Goal: Information Seeking & Learning: Learn about a topic

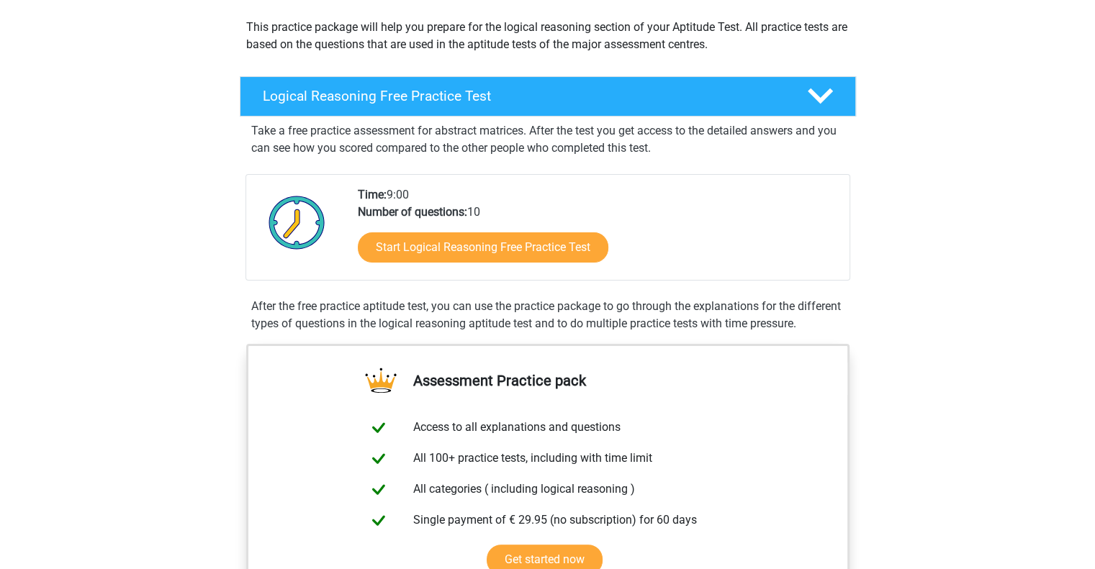
scroll to position [180, 0]
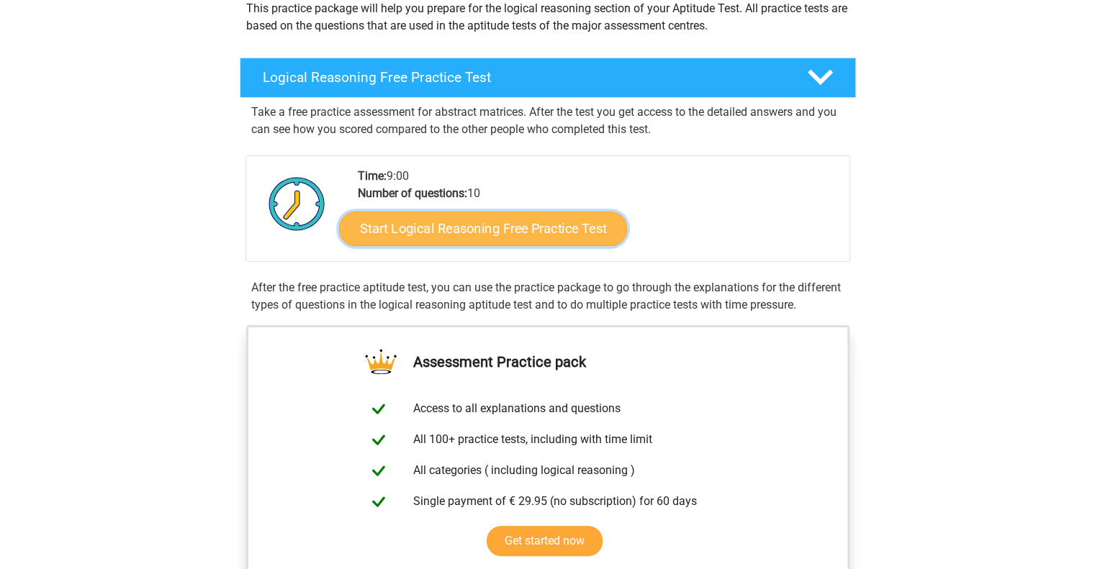
click at [522, 227] on link "Start Logical Reasoning Free Practice Test" at bounding box center [483, 228] width 288 height 35
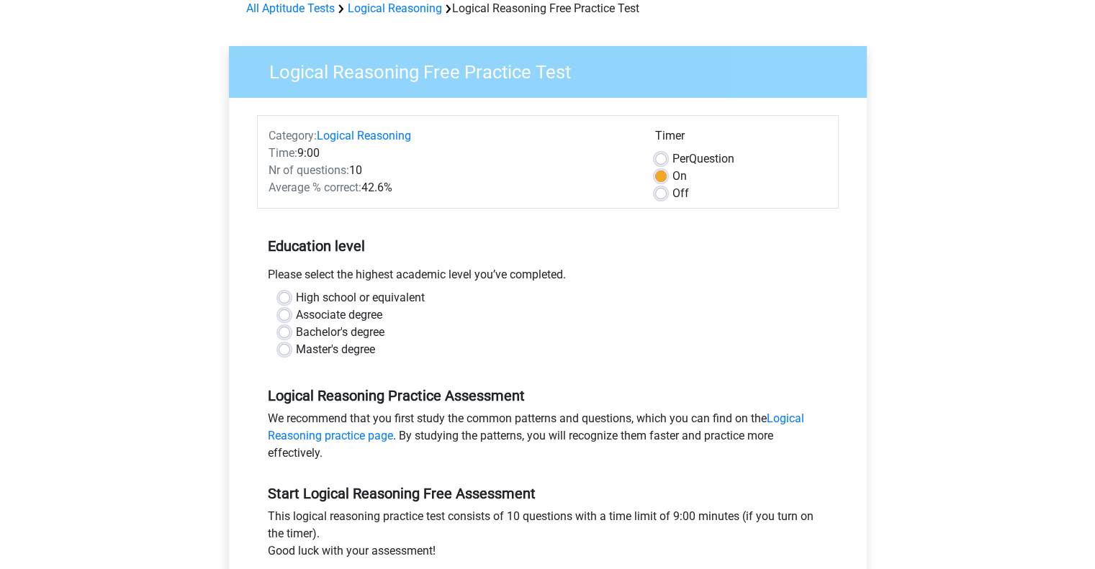
scroll to position [72, 0]
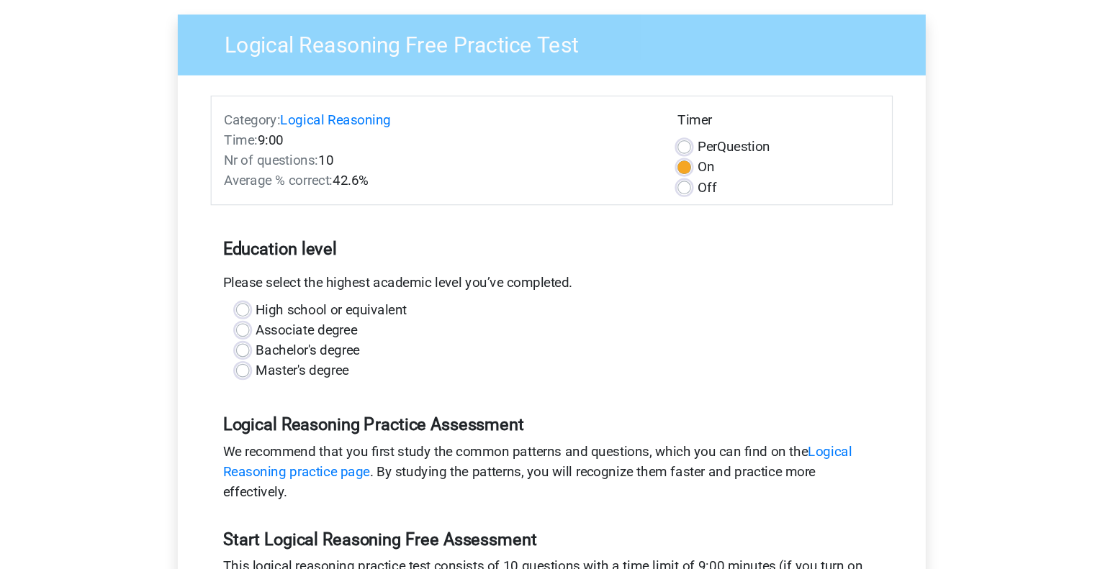
click at [296, 350] on label "Master's degree" at bounding box center [335, 349] width 79 height 17
click at [288, 350] on input "Master's degree" at bounding box center [285, 348] width 12 height 14
radio input "true"
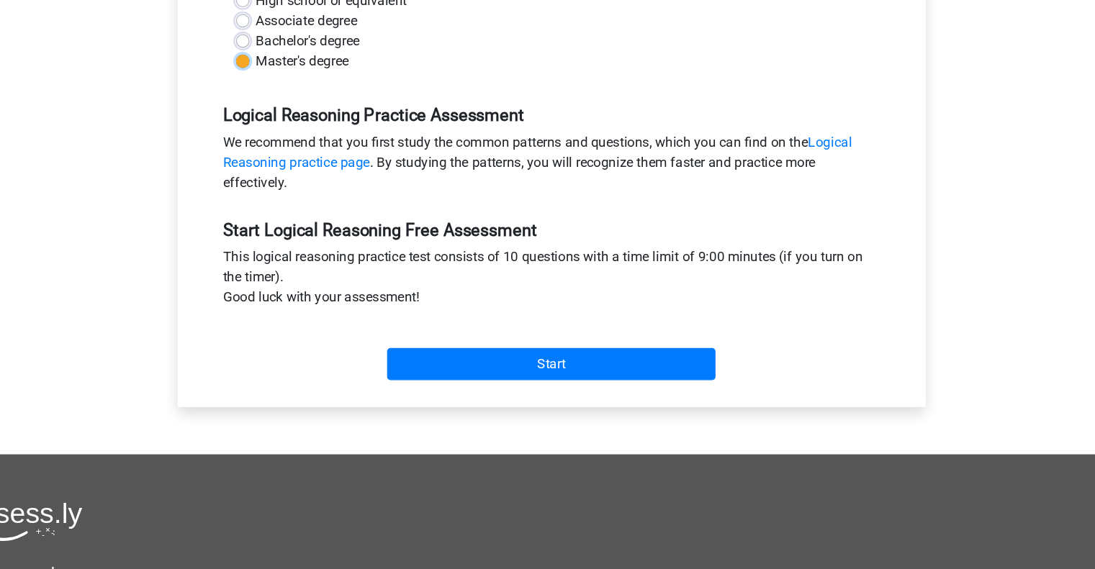
scroll to position [301, 0]
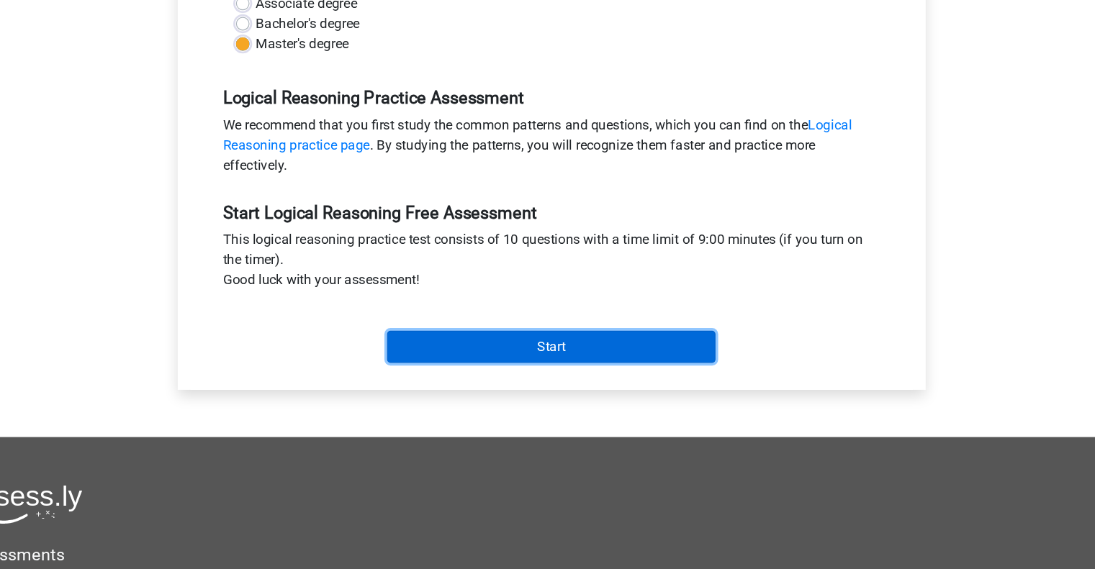
click at [520, 371] on input "Start" at bounding box center [547, 379] width 280 height 27
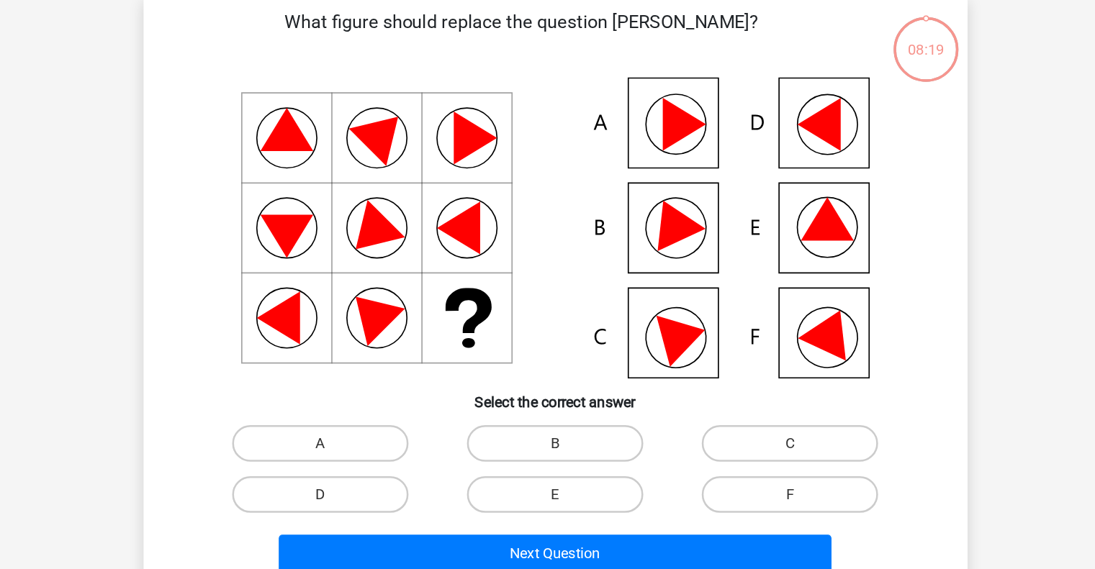
click at [748, 255] on icon at bounding box center [762, 244] width 42 height 34
click at [546, 474] on label "E" at bounding box center [547, 461] width 139 height 29
click at [547, 471] on input "E" at bounding box center [551, 465] width 9 height 9
radio input "true"
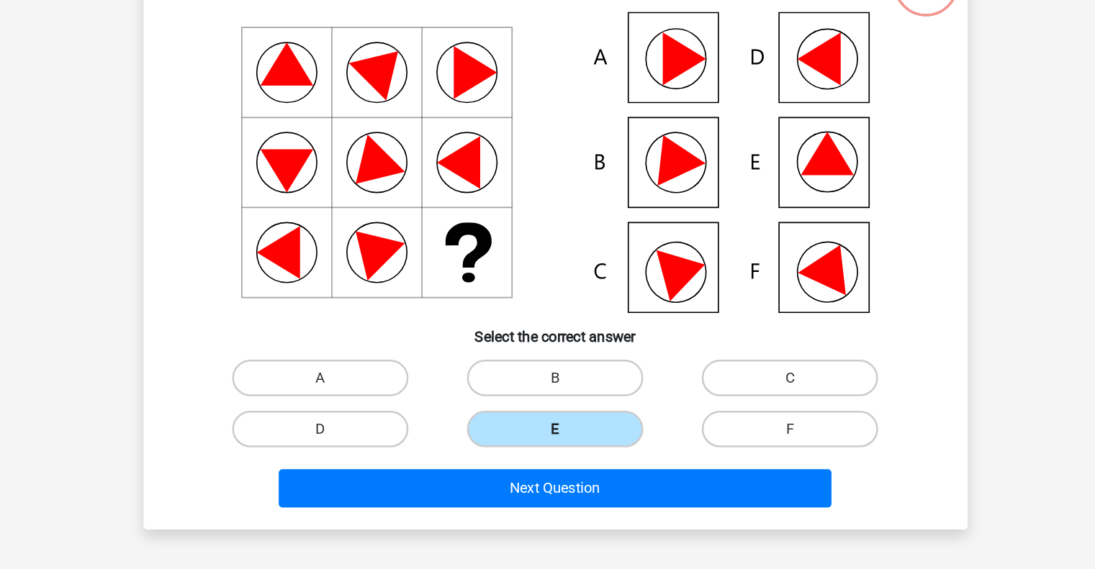
scroll to position [4, 0]
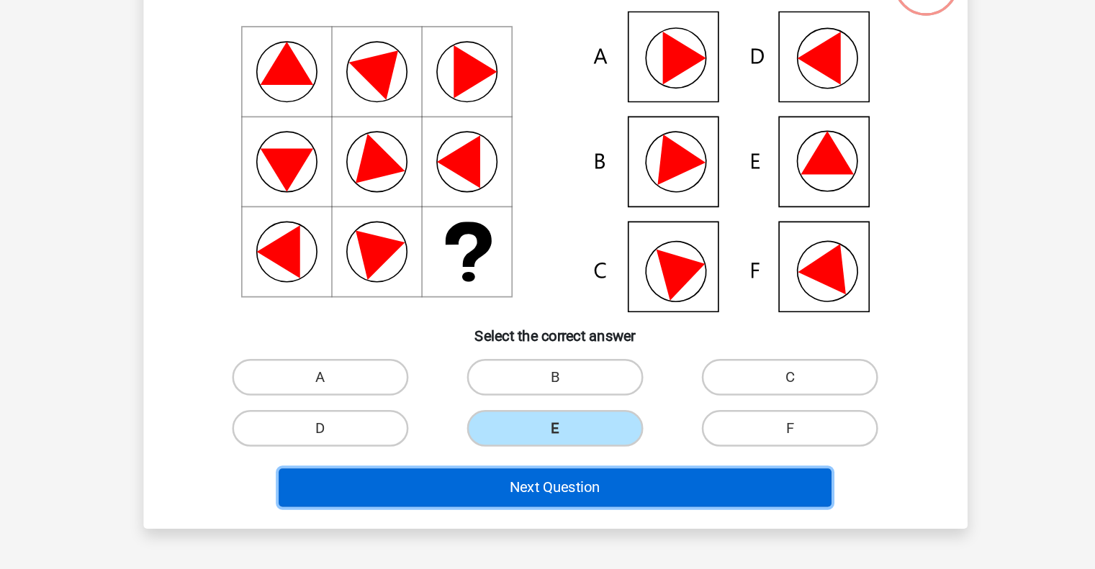
click at [546, 507] on button "Next Question" at bounding box center [547, 504] width 435 height 30
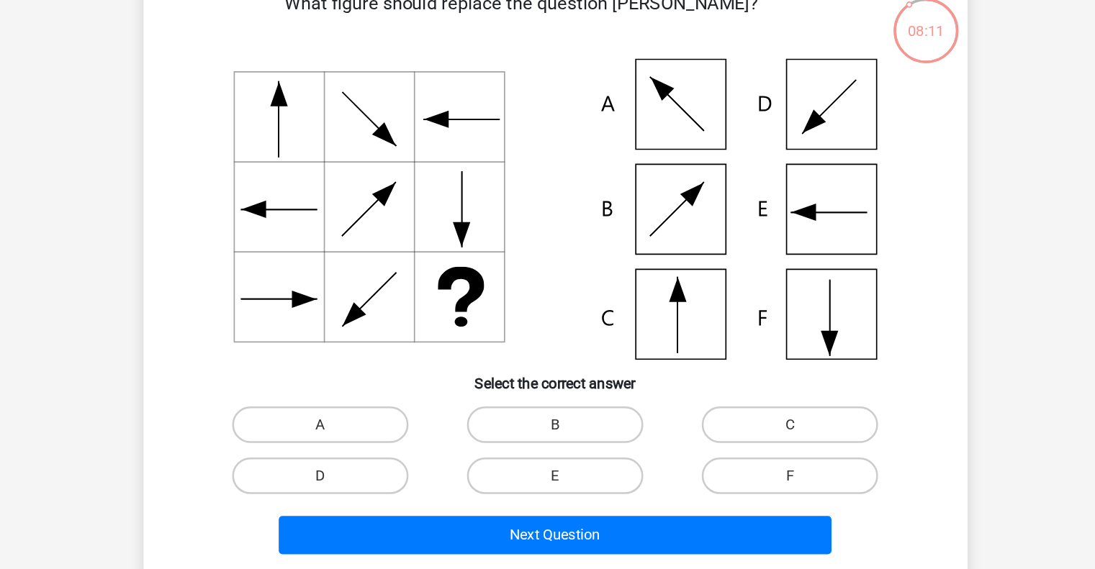
scroll to position [3, 0]
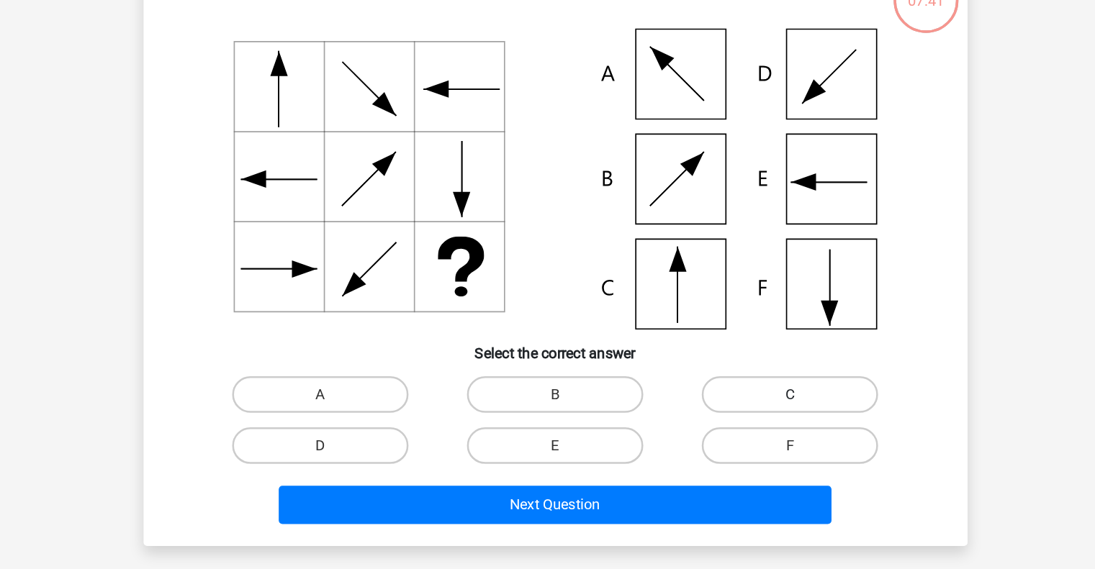
click at [718, 422] on label "C" at bounding box center [732, 418] width 139 height 29
click at [733, 422] on input "C" at bounding box center [737, 422] width 9 height 9
radio input "true"
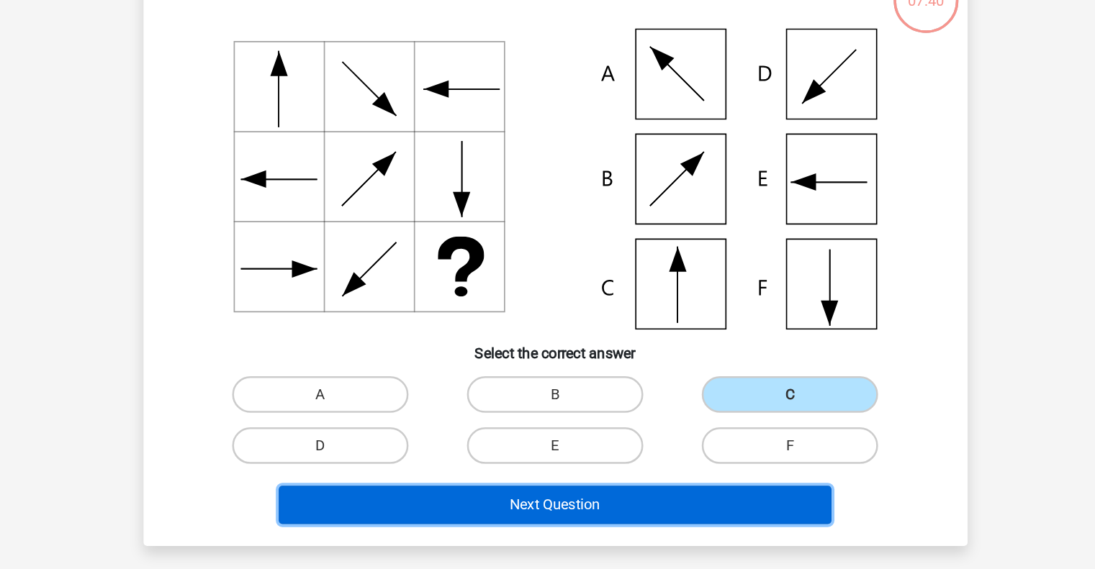
click at [600, 491] on button "Next Question" at bounding box center [547, 505] width 435 height 30
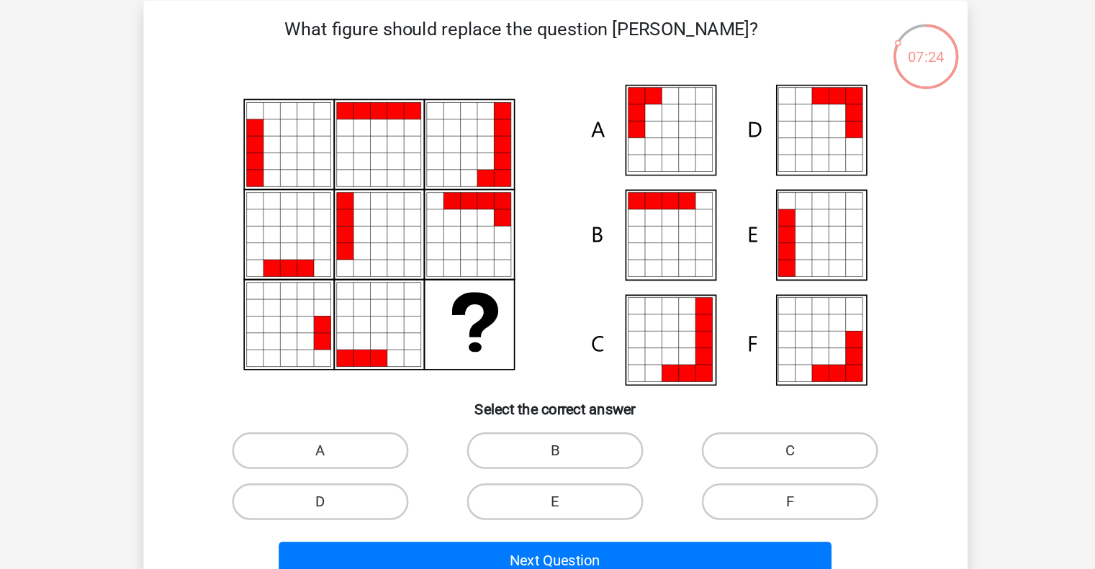
scroll to position [11, 0]
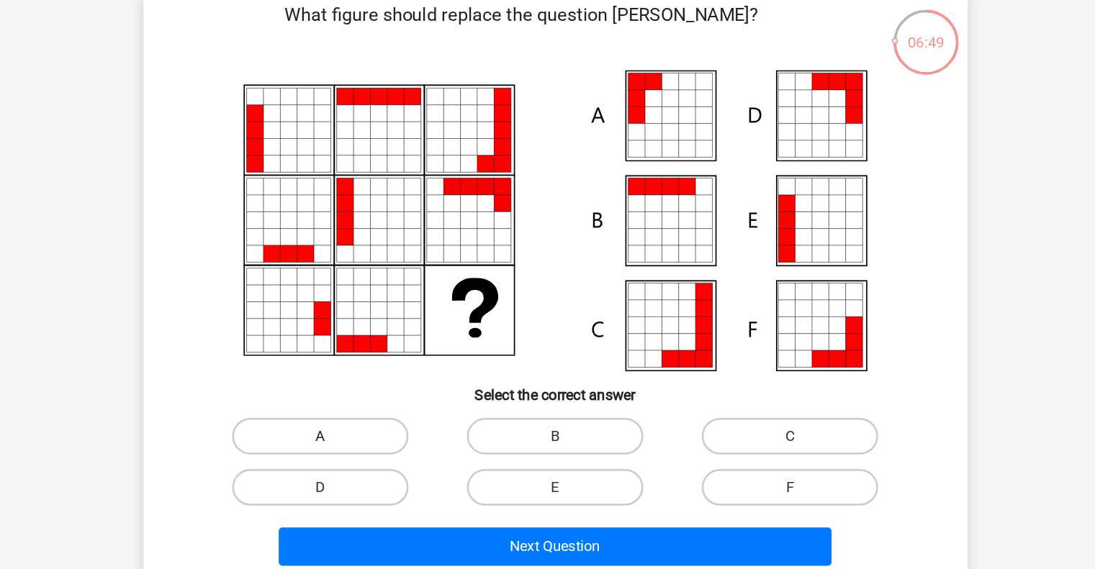
click at [325, 411] on label "A" at bounding box center [362, 410] width 139 height 29
click at [362, 411] on input "A" at bounding box center [366, 414] width 9 height 9
radio input "true"
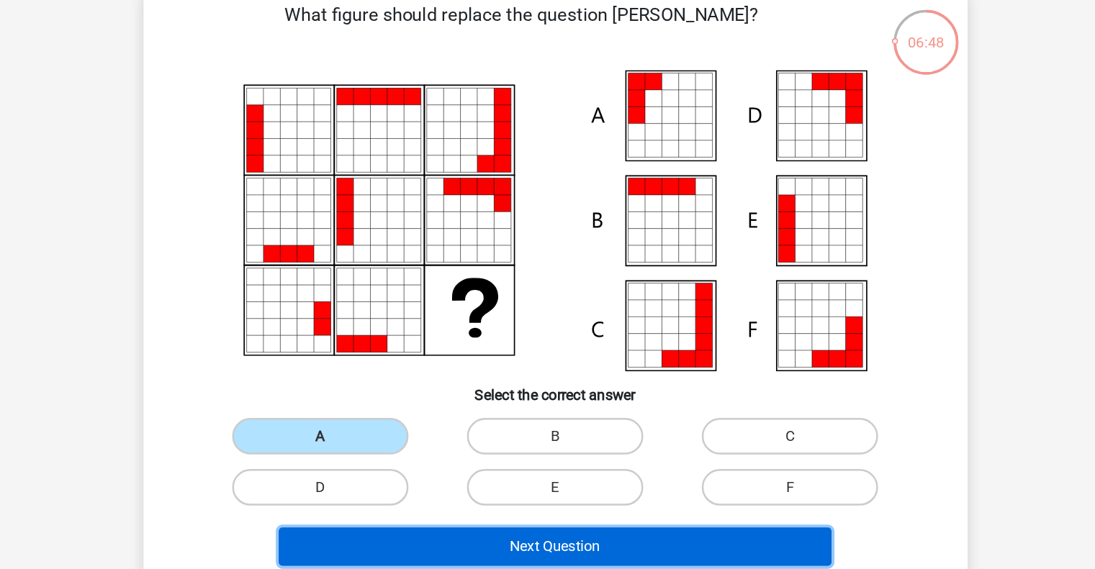
click at [553, 502] on button "Next Question" at bounding box center [547, 497] width 435 height 30
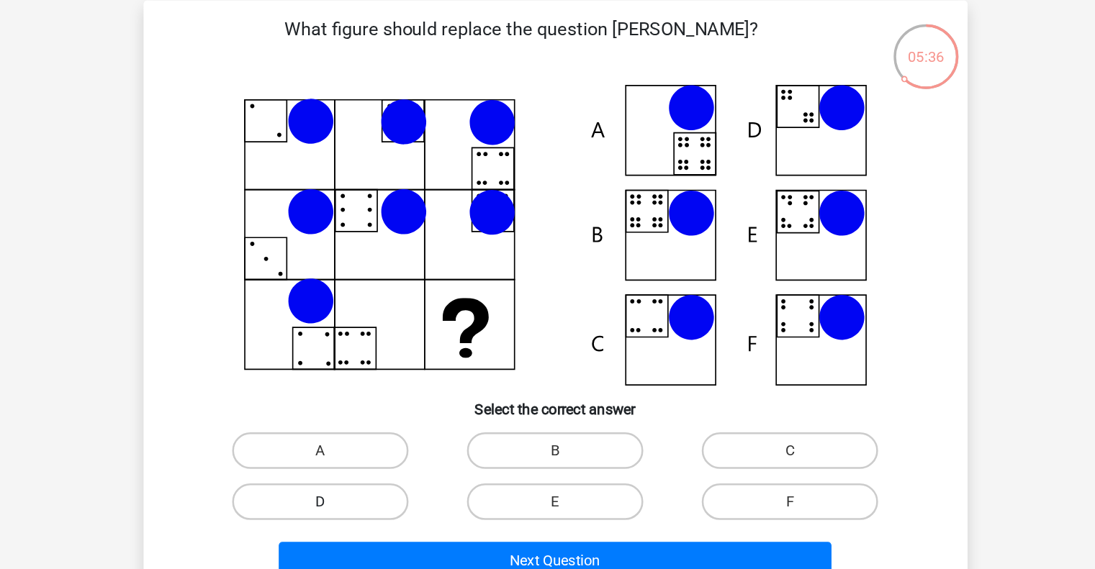
click at [336, 445] on label "D" at bounding box center [362, 450] width 139 height 29
click at [362, 451] on input "D" at bounding box center [366, 455] width 9 height 9
radio input "true"
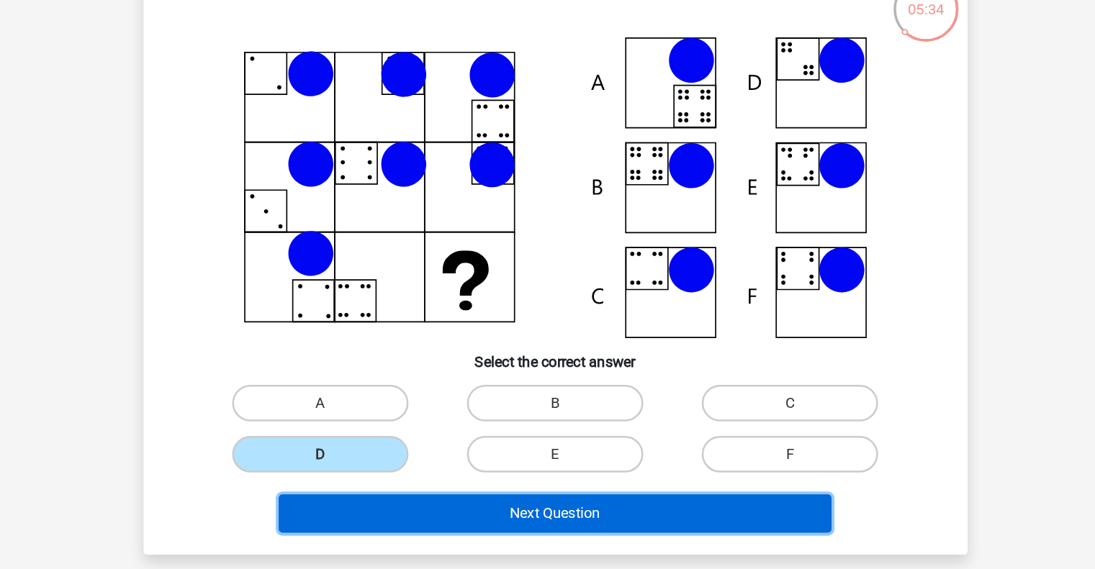
click at [574, 488] on button "Next Question" at bounding box center [547, 497] width 435 height 30
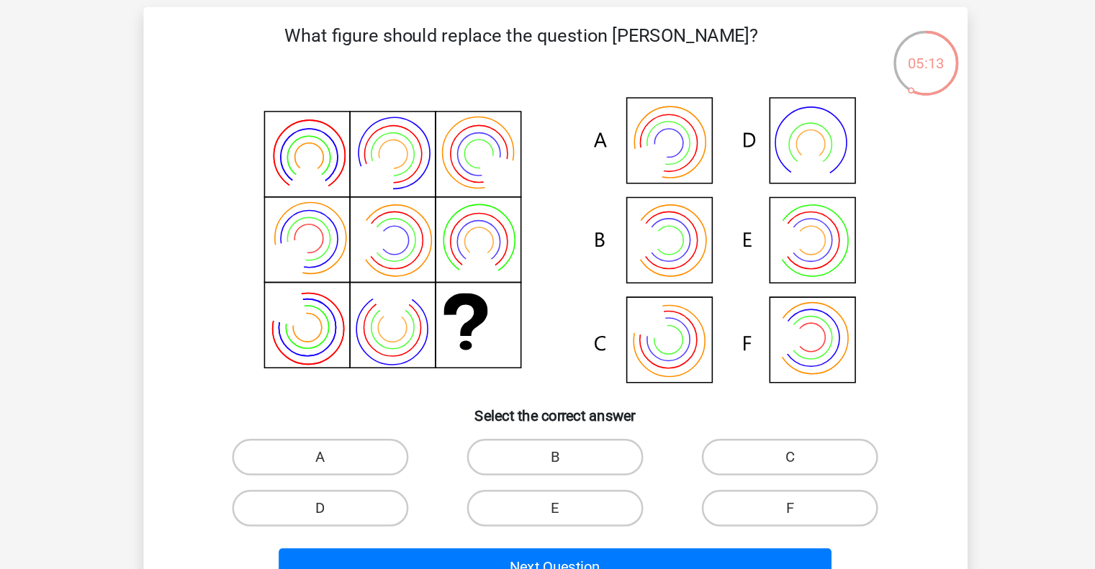
scroll to position [58, 0]
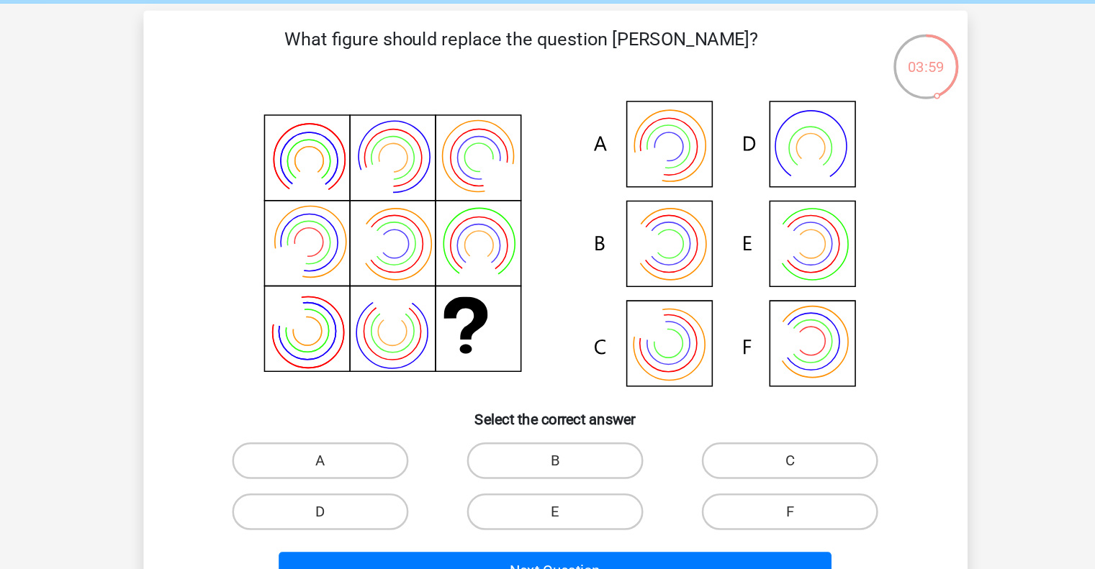
click at [567, 381] on div "B" at bounding box center [547, 363] width 185 height 40
click at [579, 368] on label "B" at bounding box center [547, 363] width 139 height 29
click at [556, 368] on input "B" at bounding box center [551, 367] width 9 height 9
radio input "true"
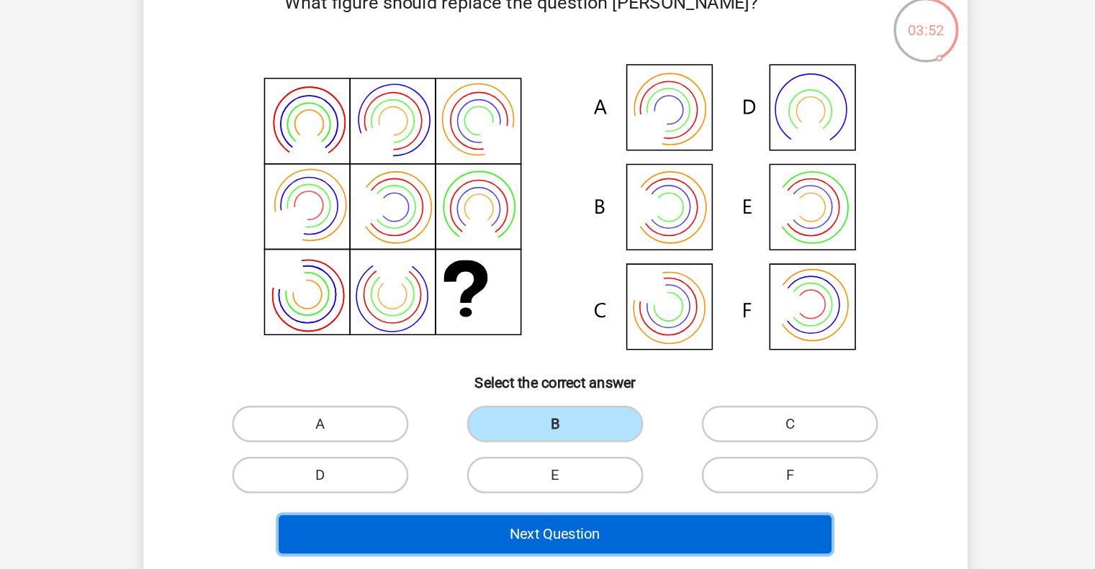
click at [628, 457] on button "Next Question" at bounding box center [547, 450] width 435 height 30
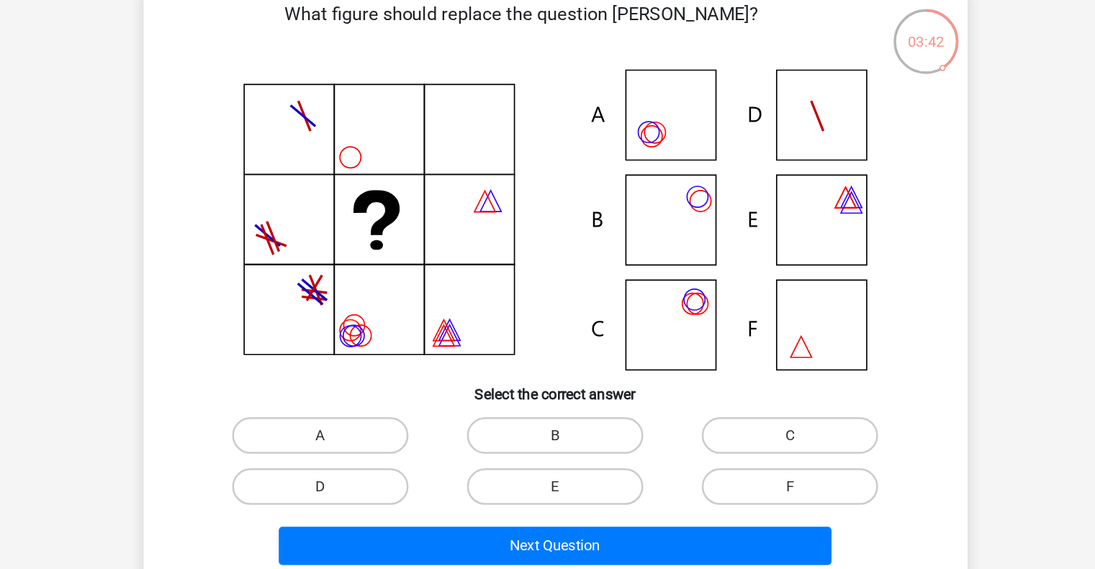
scroll to position [78, 0]
click at [617, 342] on div "B" at bounding box center [547, 343] width 173 height 29
click at [733, 345] on input "C" at bounding box center [737, 347] width 9 height 9
radio input "true"
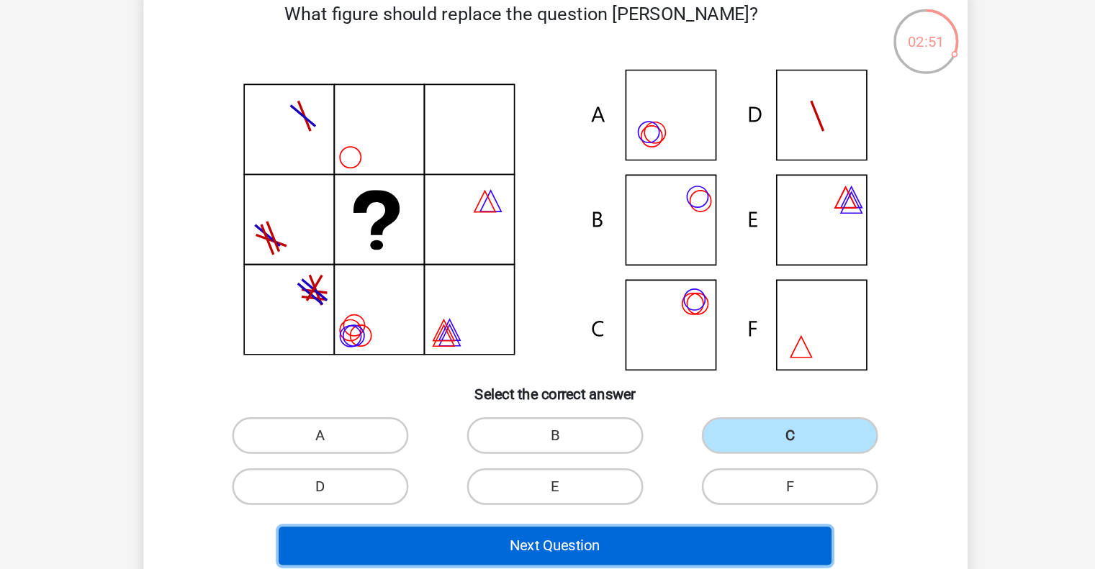
click at [648, 418] on button "Next Question" at bounding box center [547, 430] width 435 height 30
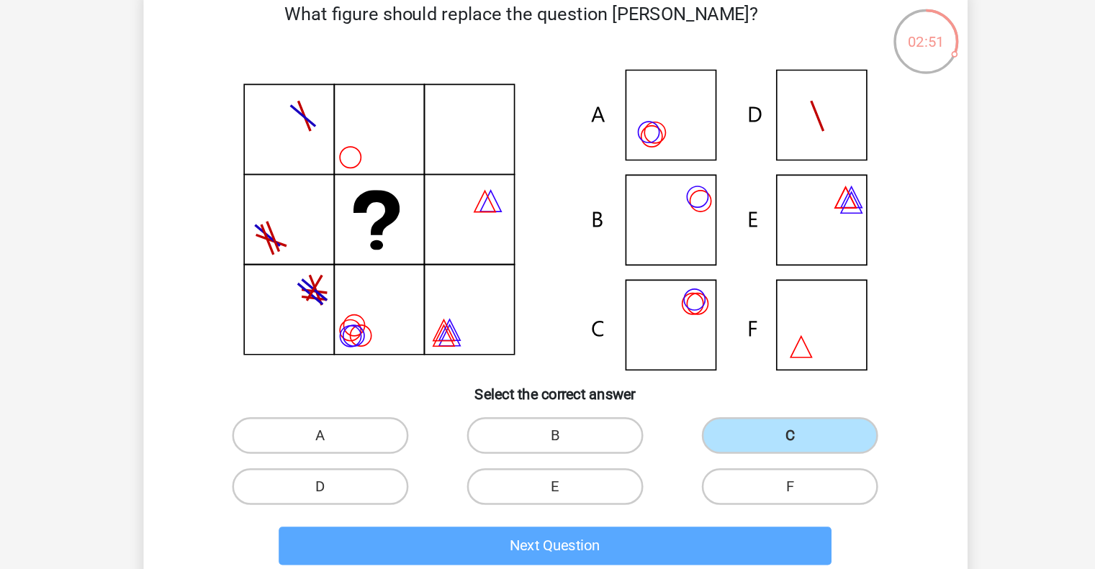
scroll to position [66, 0]
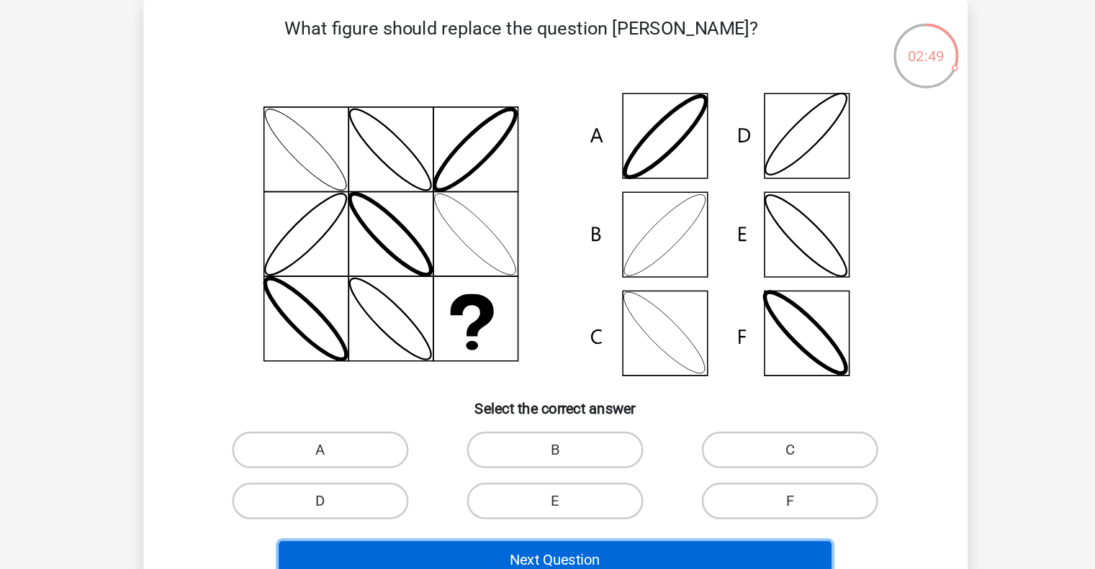
click at [634, 429] on button "Next Question" at bounding box center [547, 442] width 435 height 30
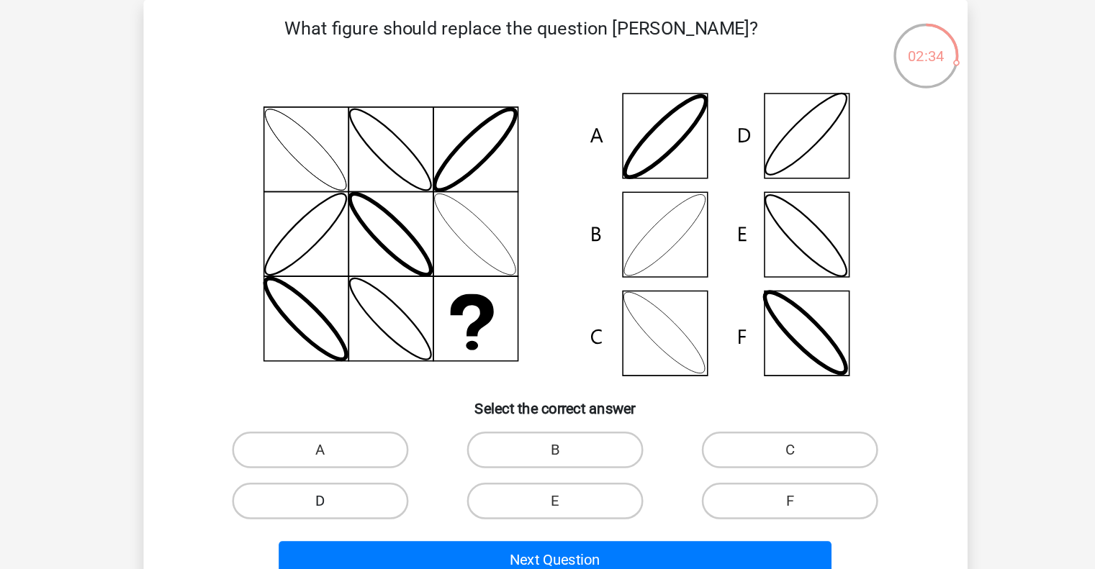
click at [423, 392] on label "D" at bounding box center [362, 395] width 139 height 29
click at [371, 395] on input "D" at bounding box center [366, 399] width 9 height 9
radio input "true"
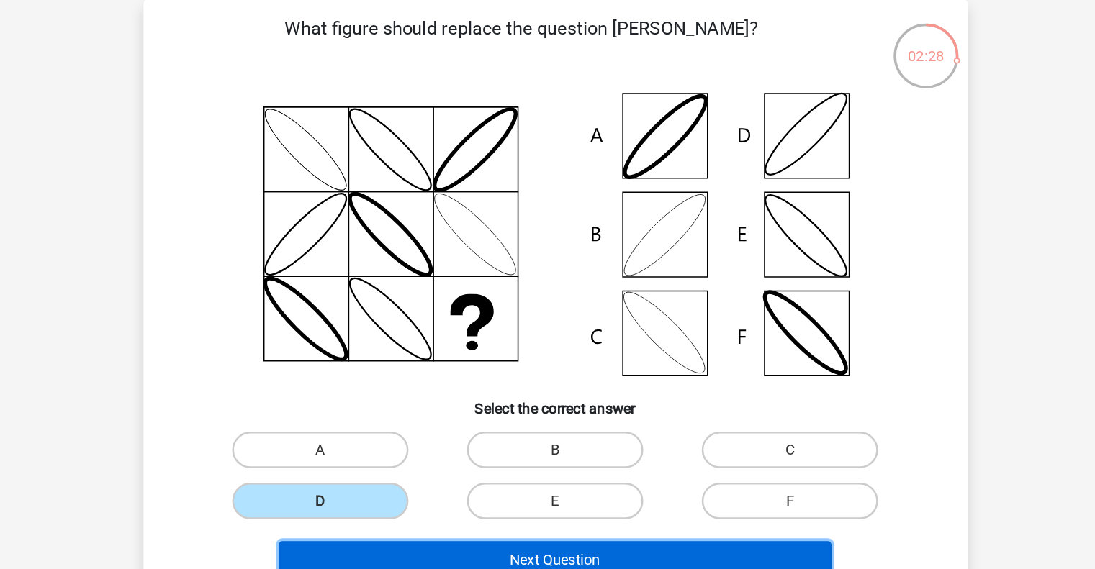
click at [549, 439] on button "Next Question" at bounding box center [547, 442] width 435 height 30
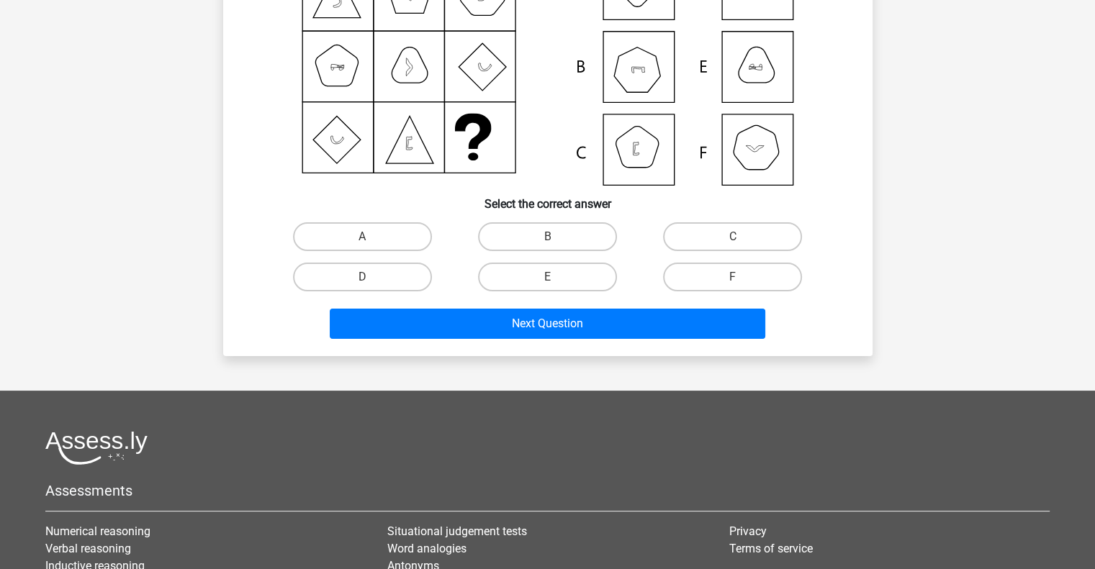
scroll to position [0, 0]
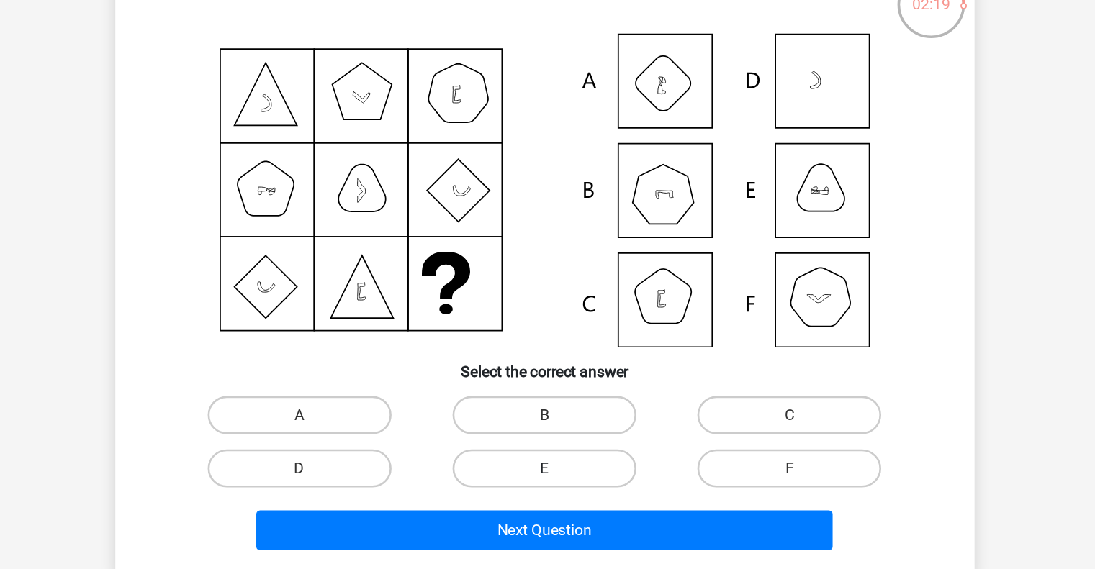
click at [569, 462] on label "E" at bounding box center [547, 461] width 139 height 29
click at [556, 462] on input "E" at bounding box center [551, 465] width 9 height 9
radio input "true"
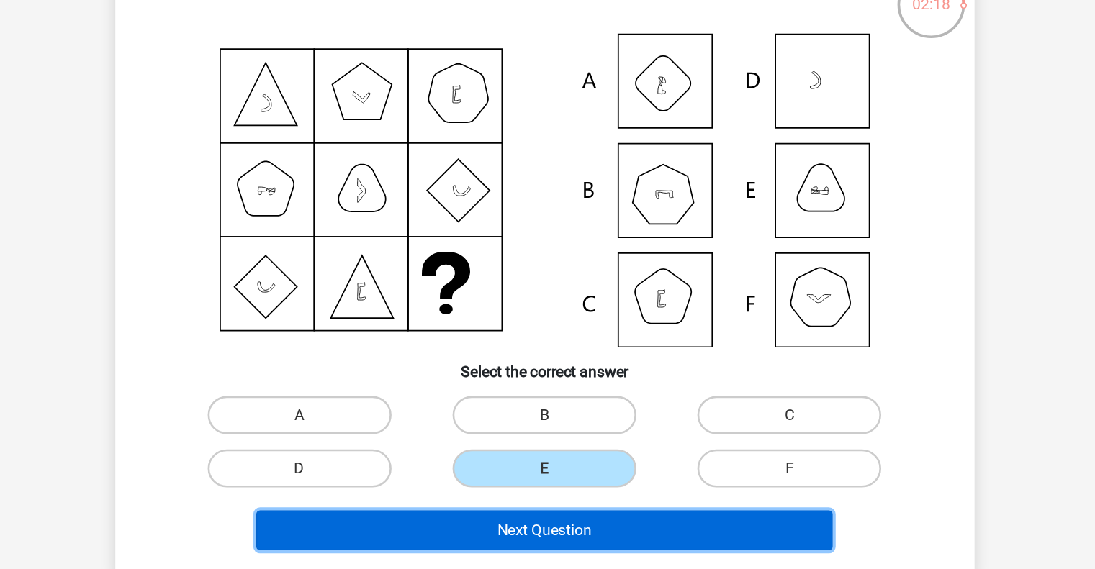
click at [555, 501] on button "Next Question" at bounding box center [547, 508] width 435 height 30
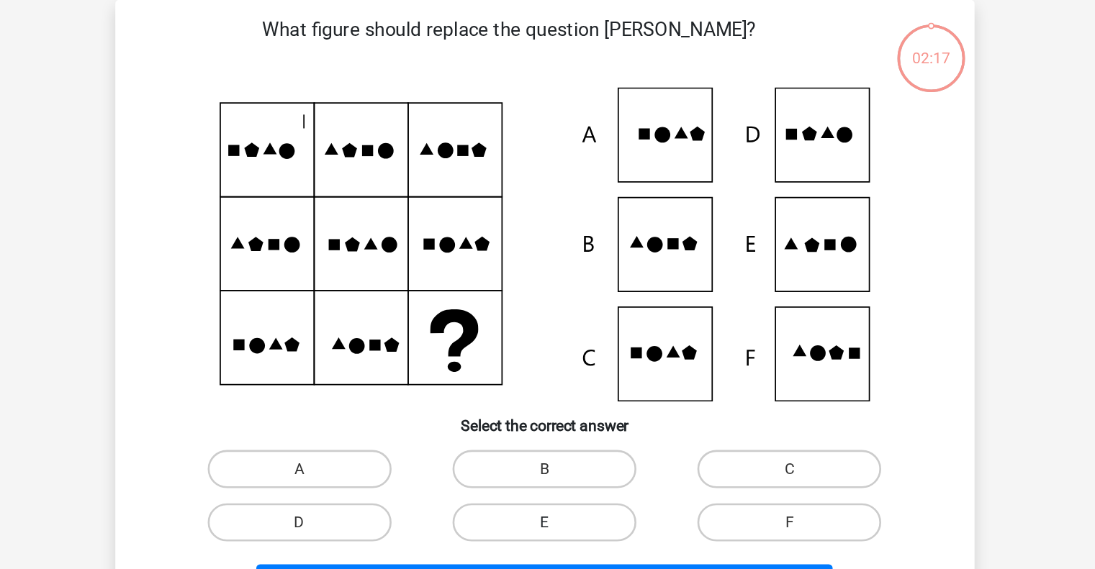
click at [556, 460] on label "E" at bounding box center [547, 461] width 139 height 29
click at [556, 461] on input "E" at bounding box center [551, 465] width 9 height 9
radio input "true"
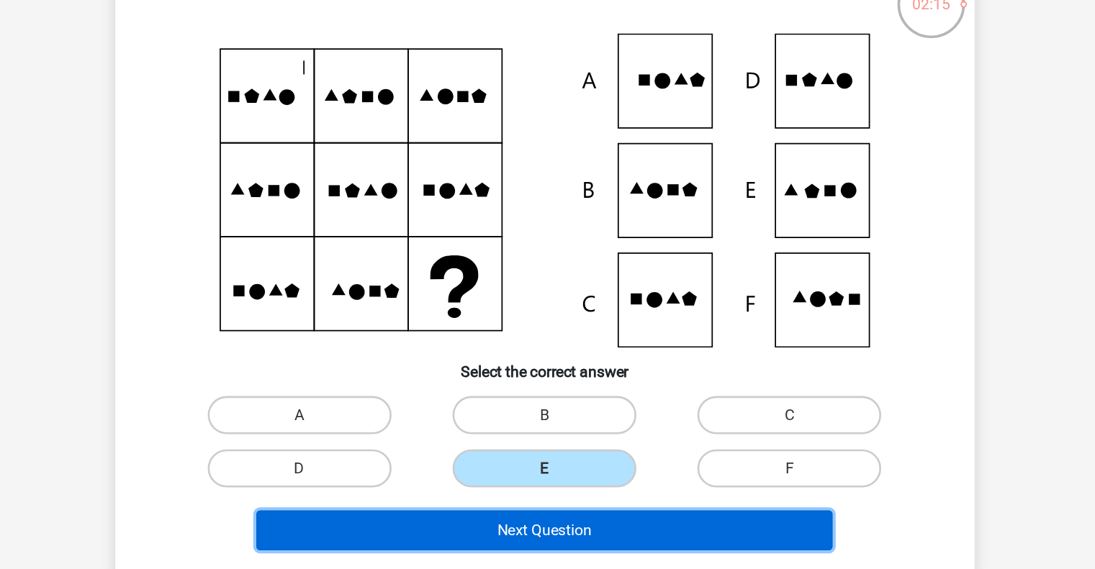
click at [580, 502] on button "Next Question" at bounding box center [547, 508] width 435 height 30
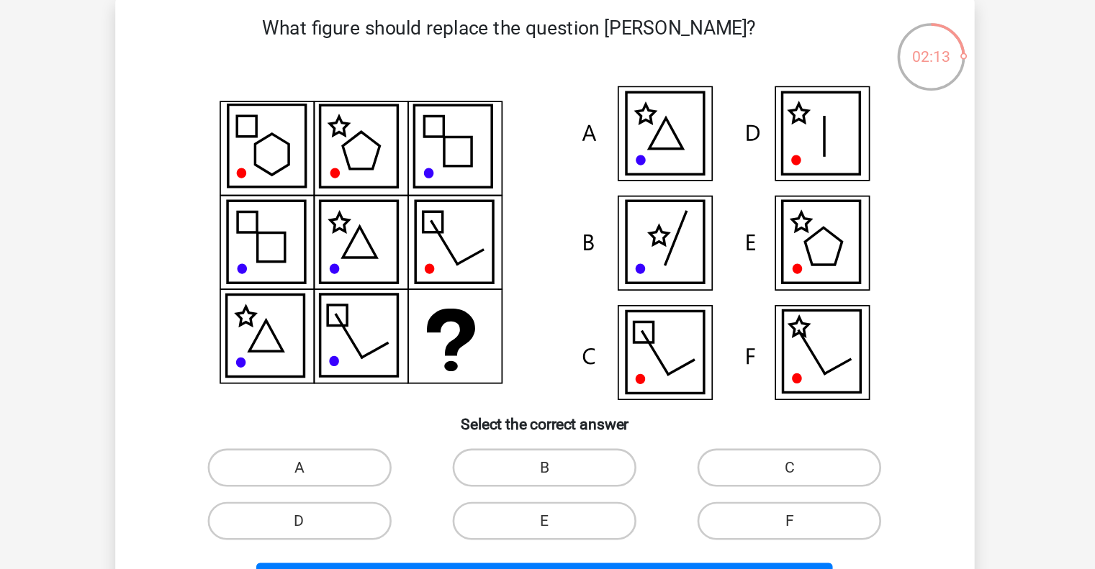
click at [580, 462] on label "E" at bounding box center [547, 461] width 139 height 29
click at [556, 462] on input "E" at bounding box center [551, 465] width 9 height 9
radio input "true"
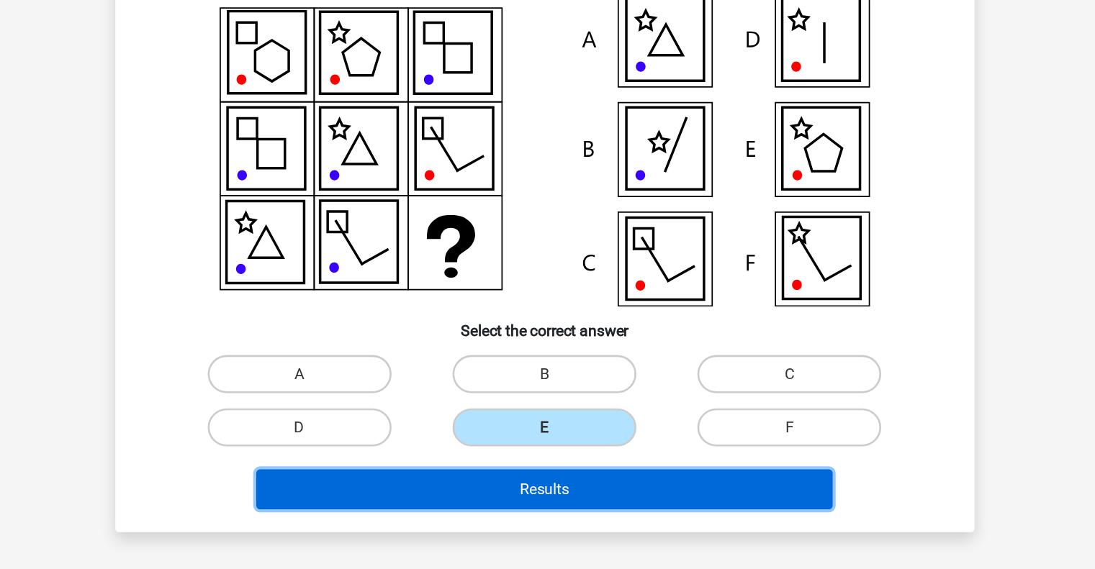
click at [581, 505] on button "Results" at bounding box center [547, 508] width 435 height 30
